Goal: Task Accomplishment & Management: Manage account settings

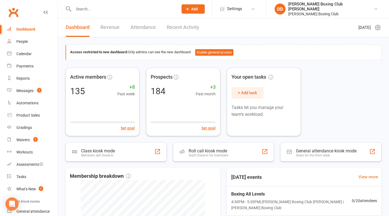
click at [82, 11] on input "text" at bounding box center [123, 9] width 103 height 8
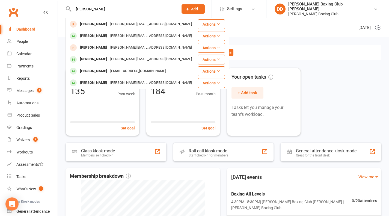
type input "[PERSON_NAME]"
click at [202, 67] on button "Actions" at bounding box center [211, 71] width 27 height 10
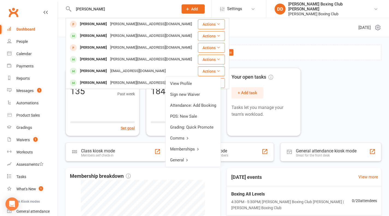
click at [177, 83] on link "View Profile" at bounding box center [193, 83] width 55 height 11
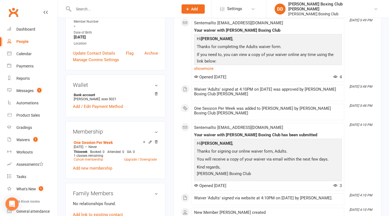
scroll to position [164, 0]
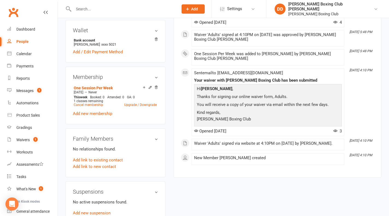
click at [130, 107] on link "Upgrade / Downgrade" at bounding box center [140, 105] width 32 height 4
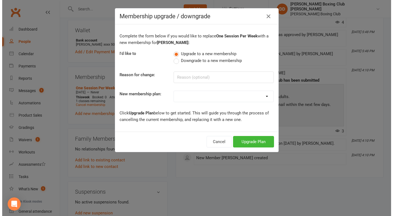
scroll to position [157, 0]
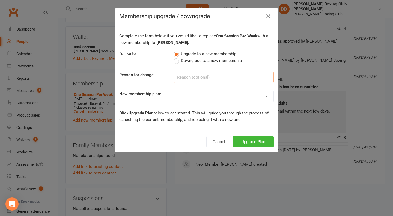
click at [193, 78] on input at bounding box center [224, 77] width 100 height 11
click at [266, 97] on select "One Session Per Week Two Sessions Per Week Unlimited Sessions Per Week Foundati…" at bounding box center [224, 96] width 100 height 11
select select "1"
click at [174, 91] on select "One Session Per Week Two Sessions Per Week Unlimited Sessions Per Week Foundati…" at bounding box center [224, 96] width 100 height 11
click at [256, 143] on button "Upgrade Plan" at bounding box center [253, 141] width 41 height 11
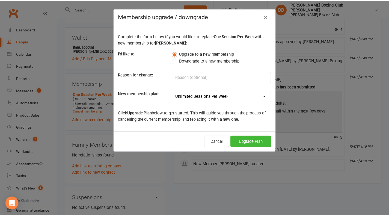
scroll to position [164, 0]
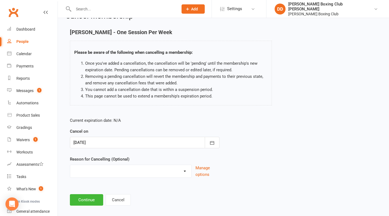
scroll to position [20, 0]
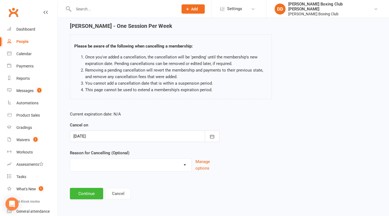
click at [187, 165] on select "Holiday Injury Other reason" at bounding box center [130, 164] width 121 height 11
click at [297, 140] on div "Current expiration date: N/A Cancel on [DATE] [DATE] Sun Mon Tue Wed Thu Fri Sa…" at bounding box center [223, 143] width 315 height 72
click at [92, 165] on select "Holiday Injury Other reason" at bounding box center [130, 164] width 121 height 11
click at [185, 165] on select "Holiday Injury Other reason" at bounding box center [130, 164] width 121 height 11
select select "2"
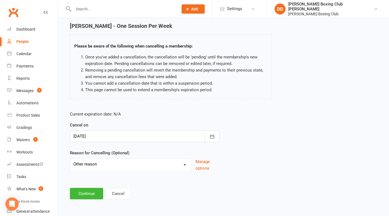
click at [70, 159] on select "Holiday Injury Other reason" at bounding box center [130, 164] width 121 height 11
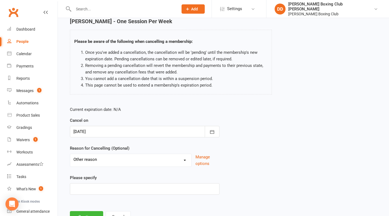
scroll to position [48, 0]
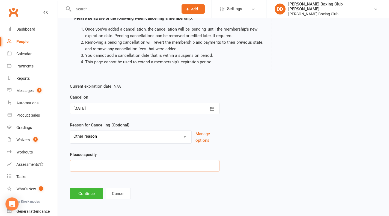
click at [95, 166] on input at bounding box center [145, 165] width 150 height 11
type input "upgrade"
click at [86, 195] on button "Continue" at bounding box center [86, 193] width 33 height 11
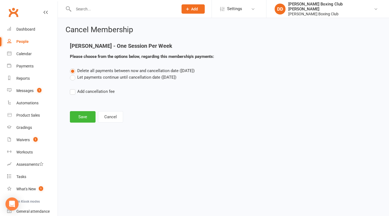
scroll to position [0, 0]
click at [88, 114] on button "Save" at bounding box center [83, 116] width 26 height 11
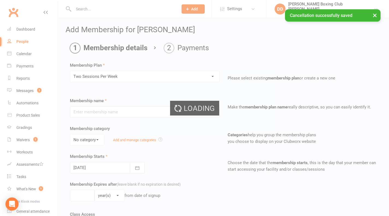
type input "Two Sessions Per Week"
type input "0"
type input "2"
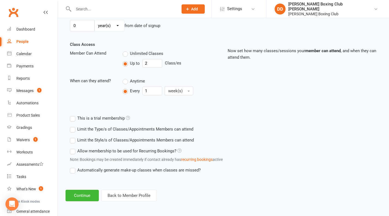
scroll to position [171, 0]
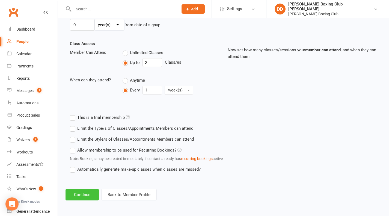
click at [77, 198] on button "Continue" at bounding box center [82, 194] width 33 height 11
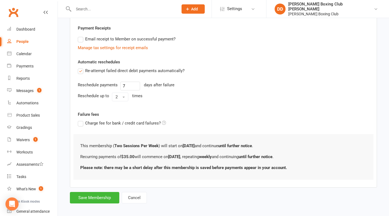
scroll to position [159, 0]
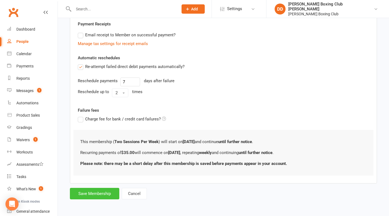
click at [100, 194] on button "Save Membership" at bounding box center [94, 193] width 49 height 11
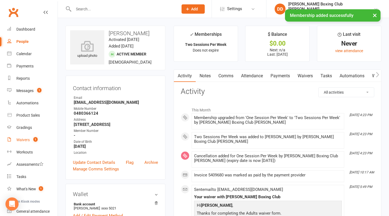
click at [25, 140] on div "Waivers" at bounding box center [22, 140] width 13 height 4
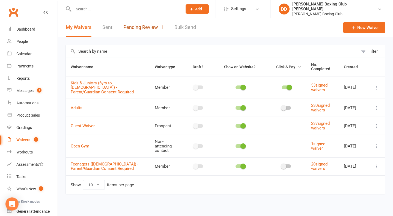
click at [141, 28] on link "Pending Review 1" at bounding box center [143, 27] width 40 height 19
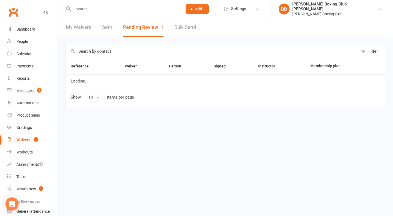
select select "50"
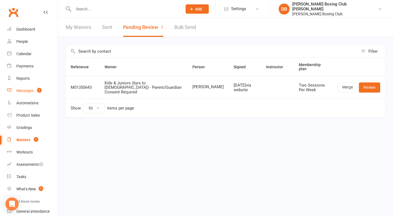
click at [24, 90] on div "Messages" at bounding box center [24, 90] width 17 height 4
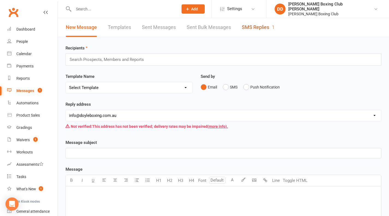
click at [245, 27] on link "SMS Replies 1" at bounding box center [258, 27] width 33 height 19
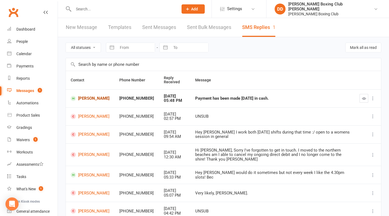
click at [86, 97] on link "[PERSON_NAME]" at bounding box center [90, 98] width 39 height 5
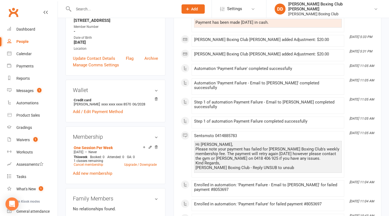
scroll to position [109, 0]
click at [23, 89] on div "Messages" at bounding box center [24, 90] width 17 height 4
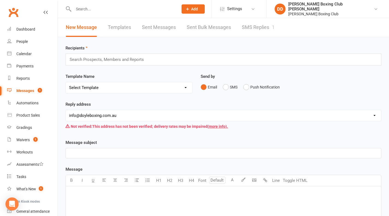
click at [24, 92] on div "Messages" at bounding box center [25, 90] width 18 height 4
click at [255, 28] on link "SMS Replies 1" at bounding box center [258, 27] width 33 height 19
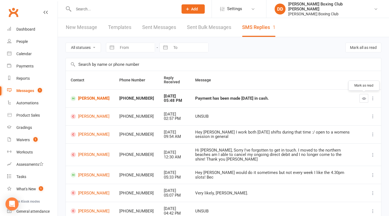
click at [364, 98] on icon "button" at bounding box center [364, 98] width 4 height 4
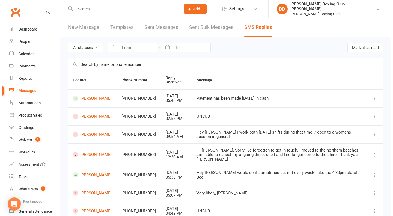
scroll to position [47, 0]
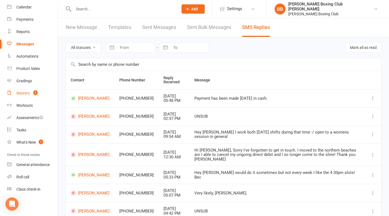
click at [22, 93] on div "Waivers" at bounding box center [22, 93] width 13 height 4
